Goal: Check status: Check status

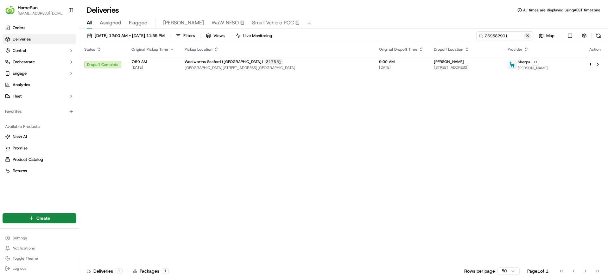
click at [528, 34] on button at bounding box center [527, 36] width 6 height 6
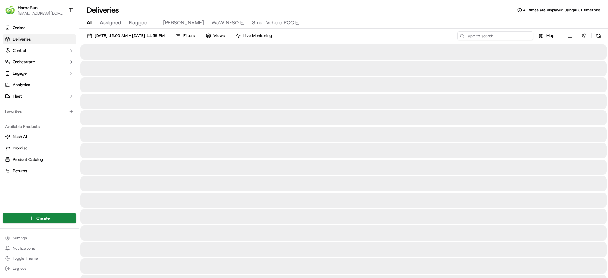
click at [498, 36] on input at bounding box center [495, 35] width 76 height 9
paste input "269659541"
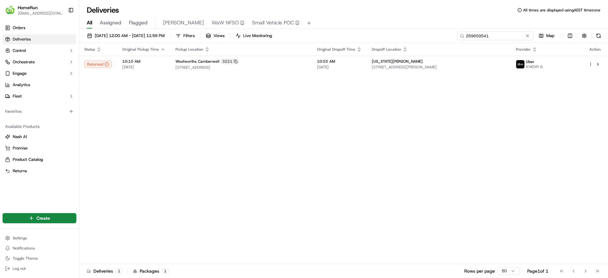
type input "269659541"
click at [527, 33] on button at bounding box center [527, 36] width 6 height 6
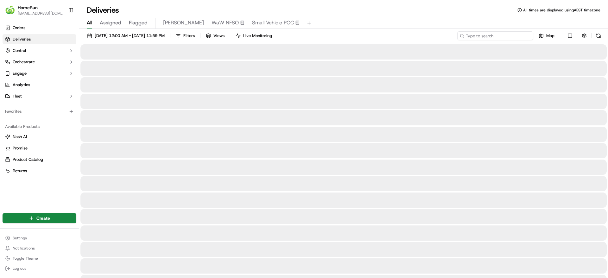
click at [505, 37] on input at bounding box center [495, 35] width 76 height 9
paste input "268888434"
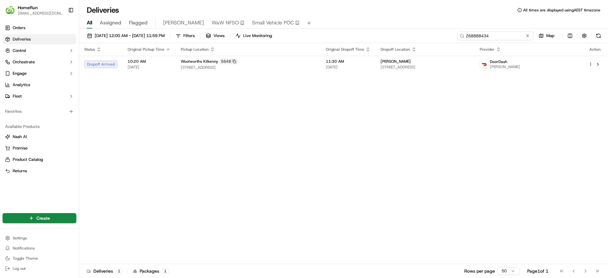
type input "268888434"
